Goal: Task Accomplishment & Management: Manage account settings

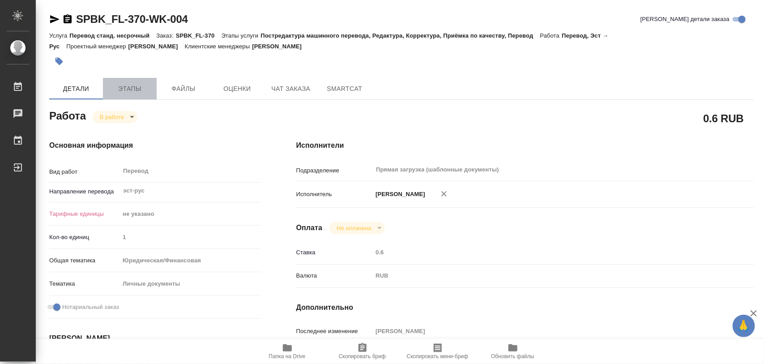
click at [121, 89] on span "Этапы" at bounding box center [129, 88] width 43 height 11
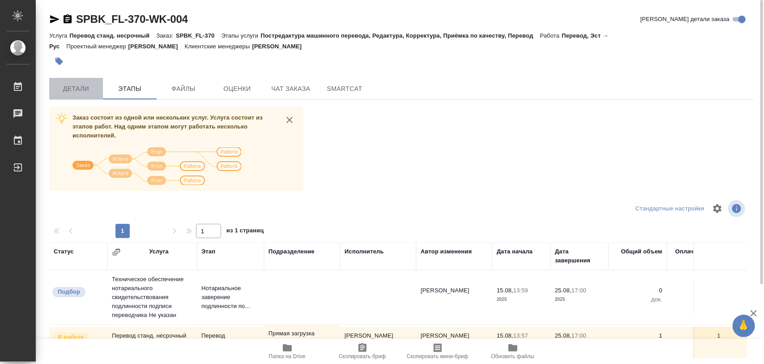
click at [68, 90] on span "Детали" at bounding box center [76, 88] width 43 height 11
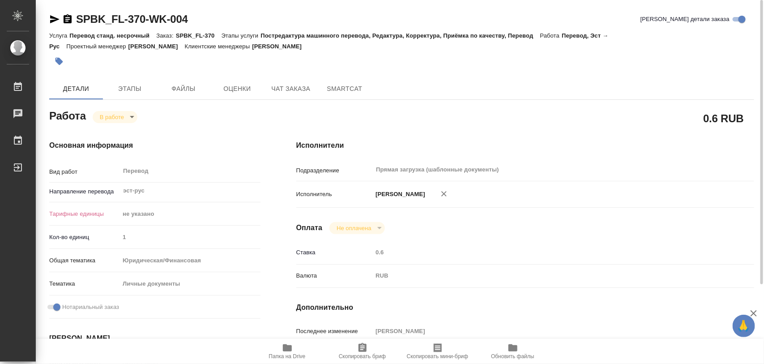
type textarea "x"
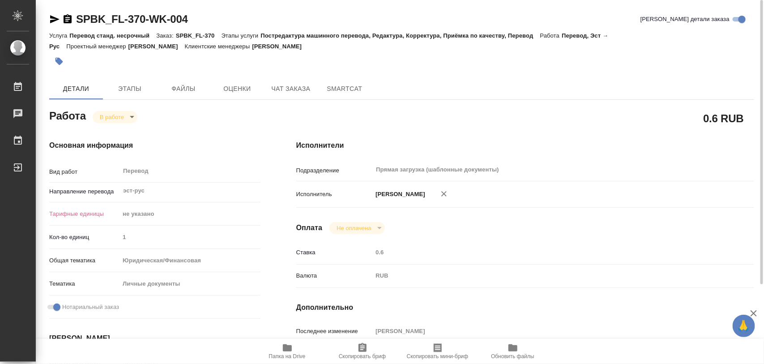
type textarea "x"
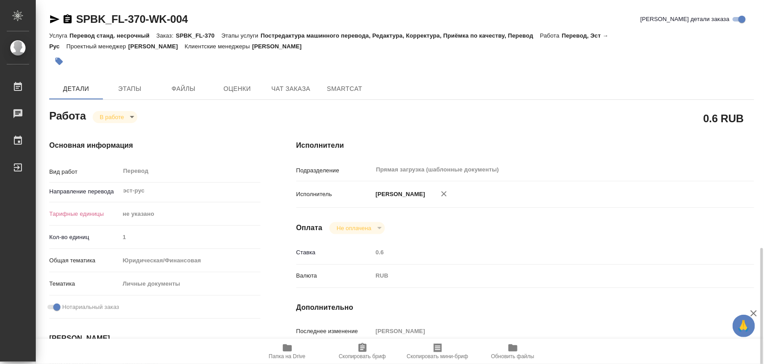
scroll to position [168, 0]
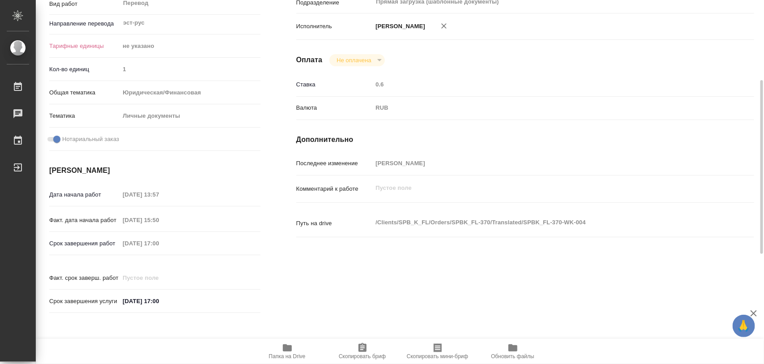
type textarea "x"
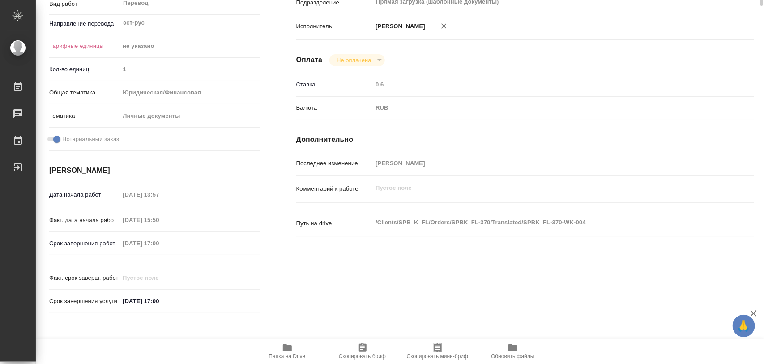
scroll to position [0, 0]
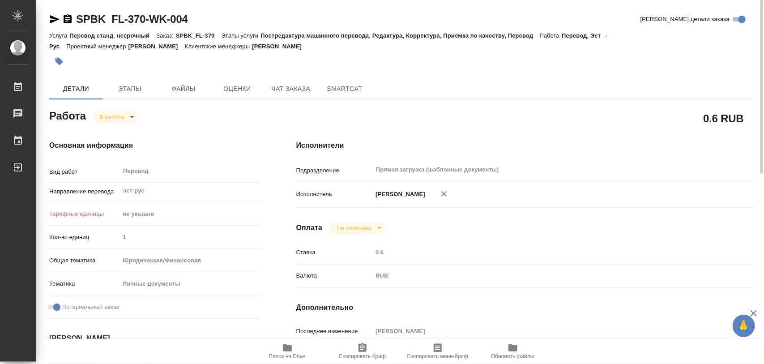
click at [59, 63] on icon "button" at bounding box center [60, 62] width 8 height 8
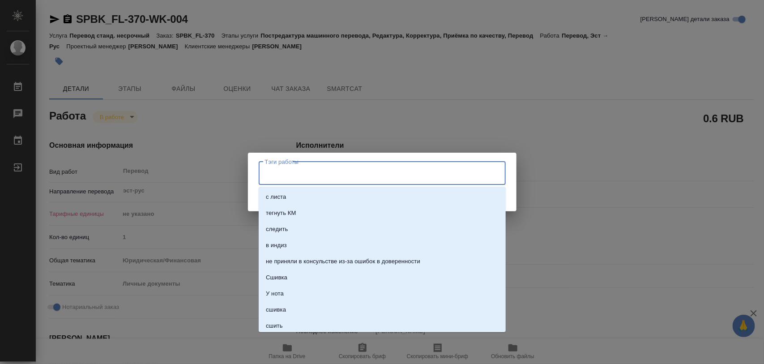
click at [364, 175] on input "Тэги работы" at bounding box center [374, 173] width 222 height 15
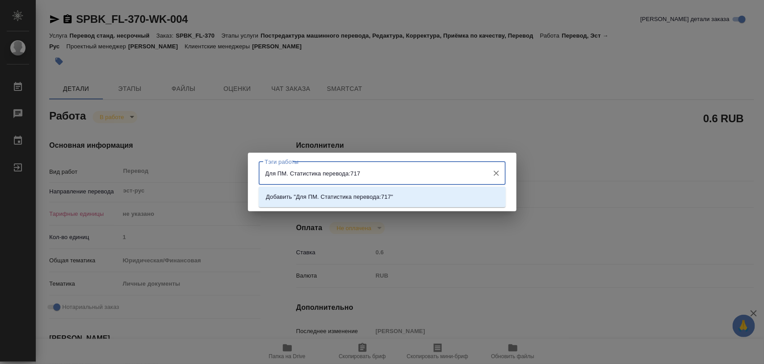
type input "Для ПМ. Статистика перевода: 717"
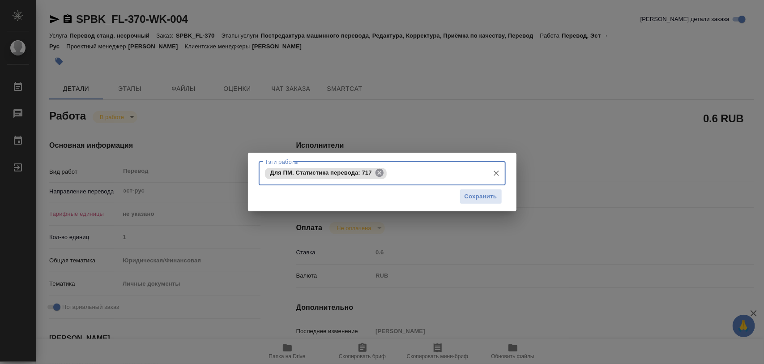
click at [383, 173] on icon at bounding box center [380, 173] width 8 height 8
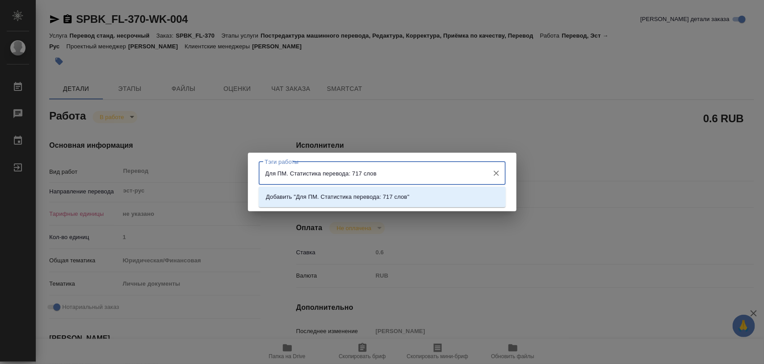
type input "Для ПМ. Статистика перевода: 717 слов."
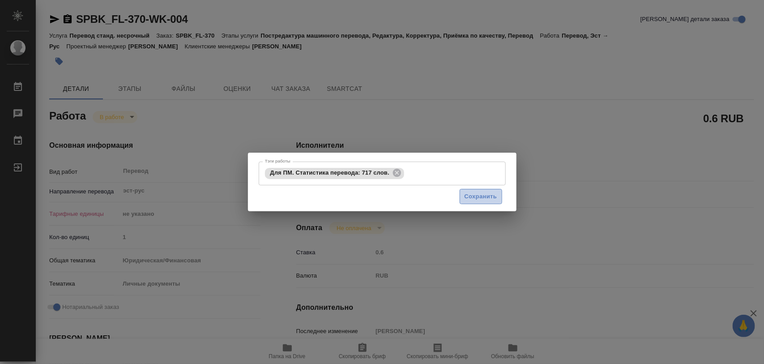
click at [487, 197] on span "Сохранить" at bounding box center [481, 197] width 33 height 10
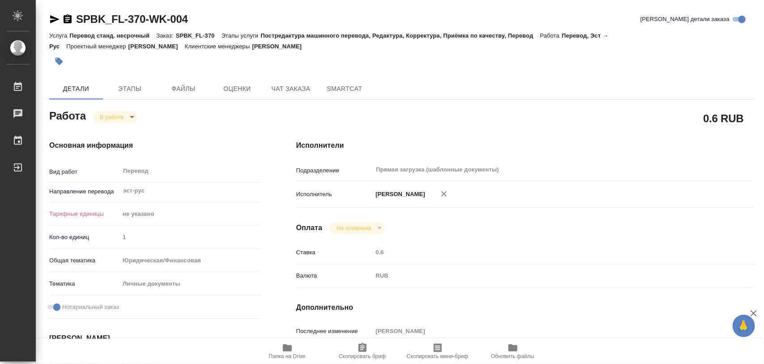
type input "inProgress"
type textarea "Перевод"
type textarea "x"
type input "эст-рус"
type input "5a8b1489cc6b4906c91bfd89"
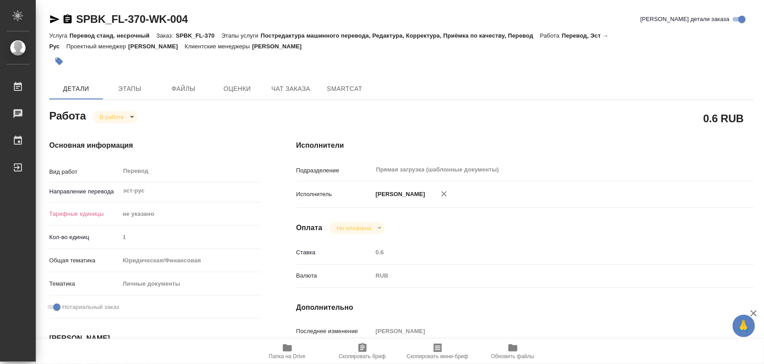
type input "1"
type input "yr-fn"
type input "5a8b8b956a9677013d343cfe"
checkbox input "true"
type input "15.08.2025 13:57"
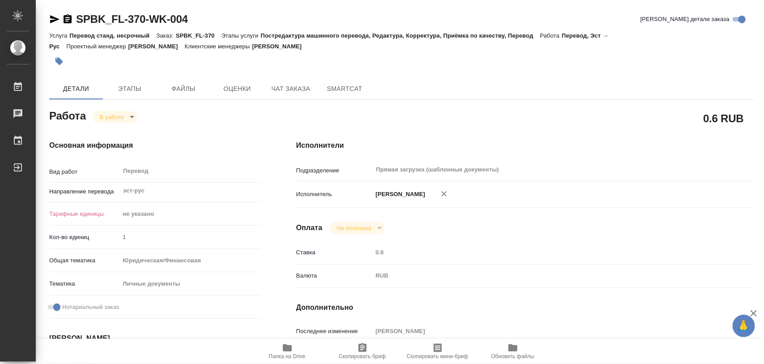
type input "22.08.2025 15:50"
type input "25.08.2025 17:00"
type input "Прямая загрузка (шаблонные документы)"
type input "notPayed"
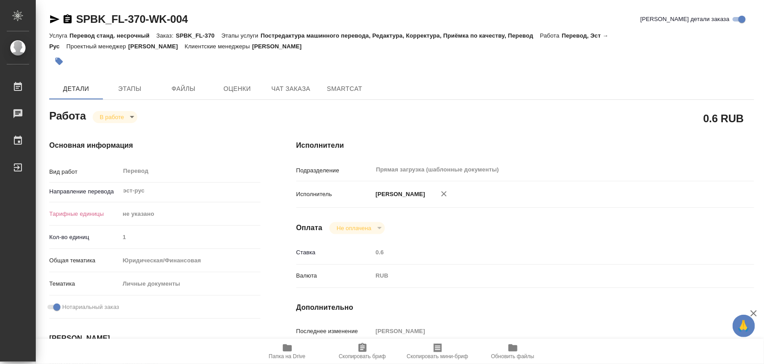
type input "0.6"
type input "RUB"
type input "[PERSON_NAME]"
type textarea "x"
type textarea "/Clients/SPB_K_FL/Orders/SPBK_FL-370/Translated/SPBK_FL-370-WK-004"
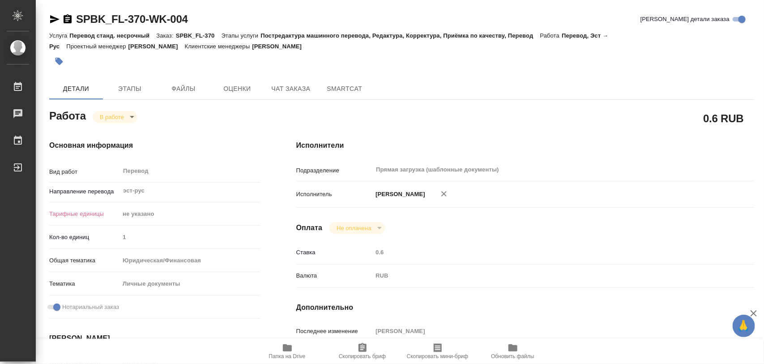
type textarea "x"
type input "SPBK_FL-370"
type input "Перевод станд. несрочный"
type input "Постредактура машинного перевода, Редактура, Корректура, Приёмка по качеству, П…"
type input "[PERSON_NAME]"
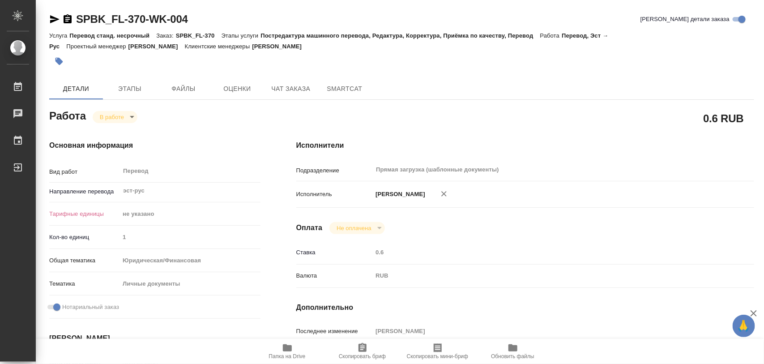
type input "/Clients/SPB_K_FL/Orders/SPBK_FL-370"
type textarea "x"
type textarea "доки - эст-рус, апостили - англ-рус"
type textarea "x"
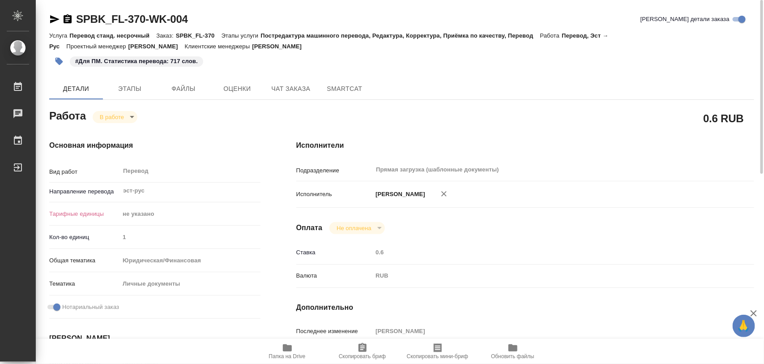
type textarea "x"
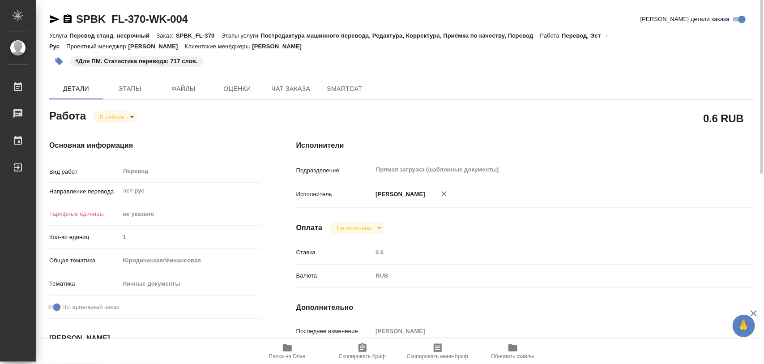
type textarea "x"
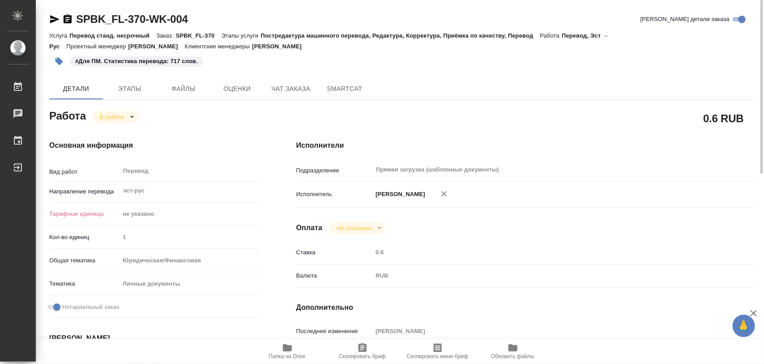
type textarea "x"
